Goal: Task Accomplishment & Management: Complete application form

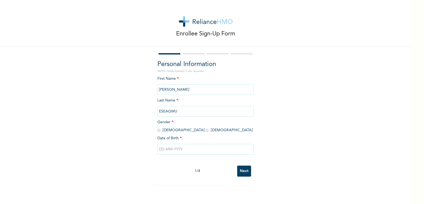
click at [158, 129] on span "Gender * : [DEMOGRAPHIC_DATA] [DEMOGRAPHIC_DATA]" at bounding box center [204, 126] width 95 height 12
click at [157, 130] on input "radio" at bounding box center [158, 129] width 3 height 5
radio input "true"
click at [171, 151] on input "text" at bounding box center [205, 149] width 96 height 11
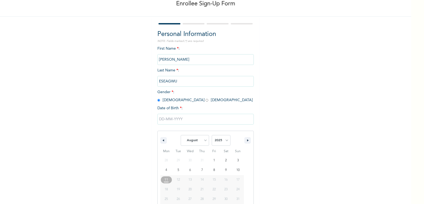
scroll to position [40, 0]
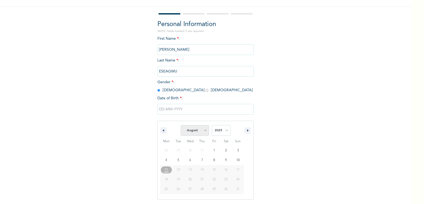
click at [193, 129] on select "January February March April May June July August September October November De…" at bounding box center [195, 130] width 28 height 11
select select "4"
click at [181, 125] on select "January February March April May June July August September October November De…" at bounding box center [195, 130] width 28 height 11
click at [220, 130] on select "2025 2024 2023 2022 2021 2020 2019 2018 2017 2016 2015 2014 2013 2012 2011 2010…" at bounding box center [221, 130] width 19 height 11
select select "1981"
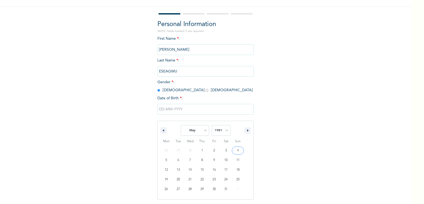
click at [212, 125] on select "2025 2024 2023 2022 2021 2020 2019 2018 2017 2016 2015 2014 2013 2012 2011 2010…" at bounding box center [221, 130] width 19 height 11
type input "[DATE]"
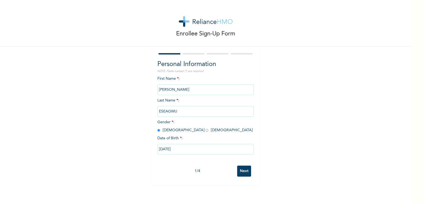
scroll to position [0, 0]
click at [241, 173] on input "Next" at bounding box center [244, 170] width 14 height 11
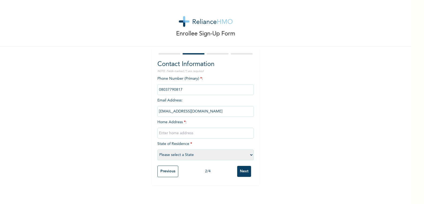
click at [172, 132] on input "text" at bounding box center [205, 132] width 96 height 11
type input "4A, [GEOGRAPHIC_DATA] OFF KWALE/OZORO EXPRESS WAY, [GEOGRAPHIC_DATA]"
select select "10"
click at [157, 133] on input "4A, [GEOGRAPHIC_DATA] OFF KWALE/OZORO EXPRESS WAY, [GEOGRAPHIC_DATA]" at bounding box center [205, 132] width 96 height 11
click at [398, 85] on div "Enrollee Sign-Up Form Contact Information NOTE: Fields marked (*) are required …" at bounding box center [205, 92] width 411 height 185
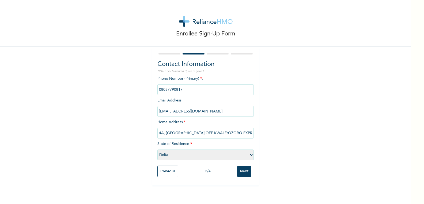
click at [241, 171] on input "Next" at bounding box center [244, 170] width 14 height 11
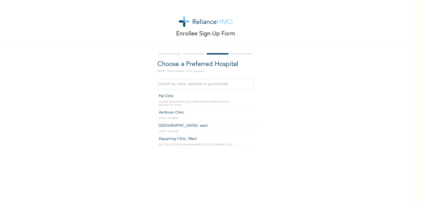
click at [180, 84] on input "text" at bounding box center [205, 83] width 96 height 11
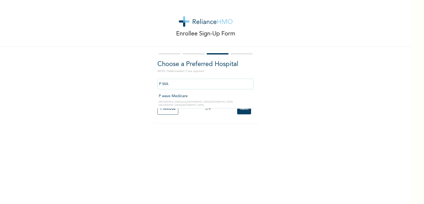
type input "P wave Medicare"
click at [243, 110] on input "Next" at bounding box center [244, 108] width 14 height 11
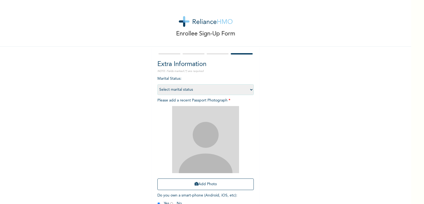
click at [224, 89] on select "Select marital status [DEMOGRAPHIC_DATA] Married [DEMOGRAPHIC_DATA] Widow/[DEMO…" at bounding box center [205, 89] width 96 height 11
select select "2"
click at [157, 84] on select "Select marital status [DEMOGRAPHIC_DATA] Married [DEMOGRAPHIC_DATA] Widow/[DEMO…" at bounding box center [205, 89] width 96 height 11
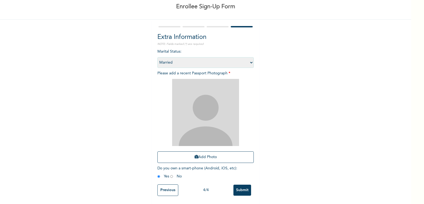
scroll to position [31, 0]
click at [200, 152] on button "Add Photo" at bounding box center [205, 157] width 96 height 12
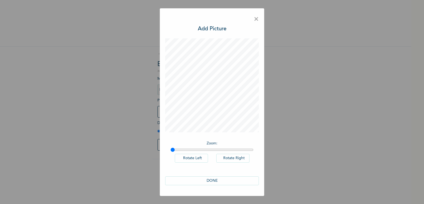
scroll to position [0, 0]
click at [220, 180] on button "DONE" at bounding box center [212, 180] width 94 height 9
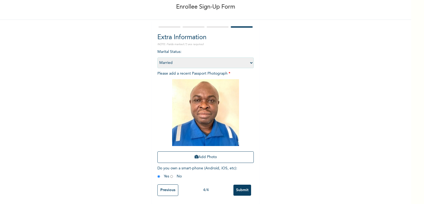
scroll to position [31, 0]
click at [241, 184] on input "Submit" at bounding box center [243, 189] width 18 height 11
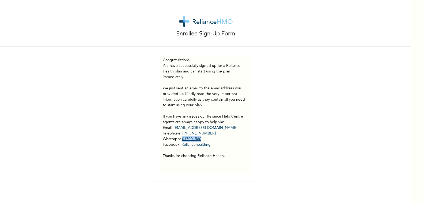
drag, startPoint x: 204, startPoint y: 139, endPoint x: 180, endPoint y: 137, distance: 23.4
click at [180, 137] on p "You have successfully signed up for a Reliance Health plan and can start using …" at bounding box center [206, 111] width 86 height 96
copy link "017001580"
drag, startPoint x: 190, startPoint y: 15, endPoint x: 206, endPoint y: 24, distance: 18.3
click at [206, 24] on div "Enrollee Sign-Up Form" at bounding box center [205, 23] width 411 height 47
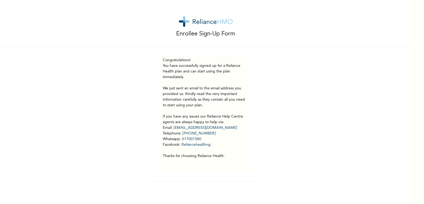
drag, startPoint x: 207, startPoint y: 24, endPoint x: 186, endPoint y: 76, distance: 55.8
click at [186, 76] on p "You have successfully signed up for a Reliance Health plan and can start using …" at bounding box center [206, 111] width 86 height 96
drag, startPoint x: 223, startPoint y: 66, endPoint x: 181, endPoint y: 72, distance: 43.0
click at [181, 72] on p "You have successfully signed up for a Reliance Health plan and can start using …" at bounding box center [206, 111] width 86 height 96
copy p "Reliance Health plan"
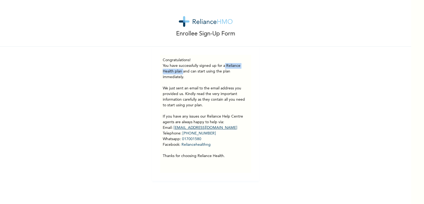
drag, startPoint x: 239, startPoint y: 130, endPoint x: 173, endPoint y: 129, distance: 66.2
click at [173, 129] on p "You have successfully signed up for a Reliance Health plan and can start using …" at bounding box center [206, 111] width 86 height 96
copy a"] "[EMAIL_ADDRESS][DOMAIN_NAME]"
drag, startPoint x: 215, startPoint y: 136, endPoint x: 201, endPoint y: 134, distance: 13.5
click at [201, 134] on p "You have successfully signed up for a Reliance Health plan and can start using …" at bounding box center [206, 111] width 86 height 96
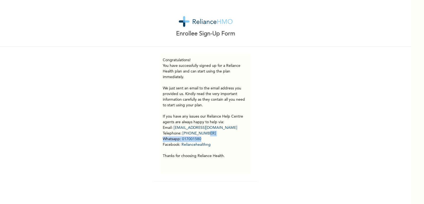
click at [231, 140] on p "You have successfully signed up for a Reliance Health plan and can start using …" at bounding box center [206, 111] width 86 height 96
drag, startPoint x: 215, startPoint y: 133, endPoint x: 180, endPoint y: 133, distance: 34.3
click at [180, 133] on p "You have successfully signed up for a Reliance Health plan and can start using …" at bounding box center [206, 111] width 86 height 96
copy link "[PHONE_NUMBER]"
